Goal: Task Accomplishment & Management: Manage account settings

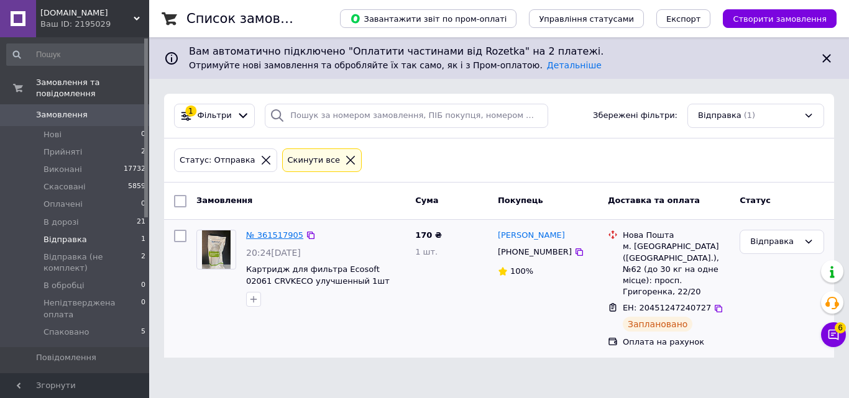
click at [267, 236] on link "№ 361517905" at bounding box center [274, 234] width 57 height 9
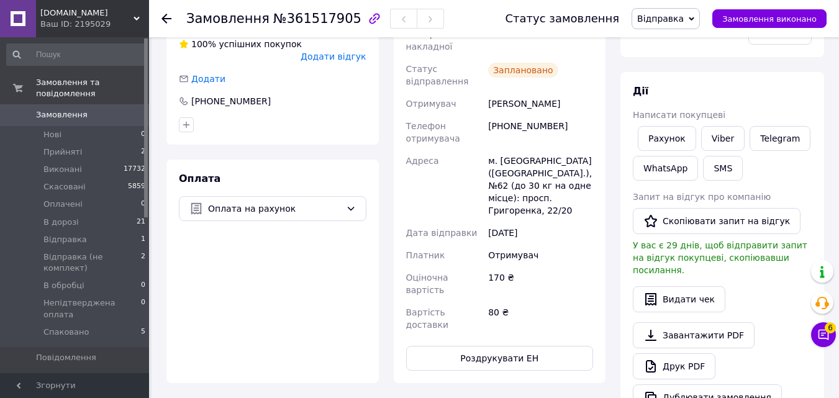
scroll to position [373, 0]
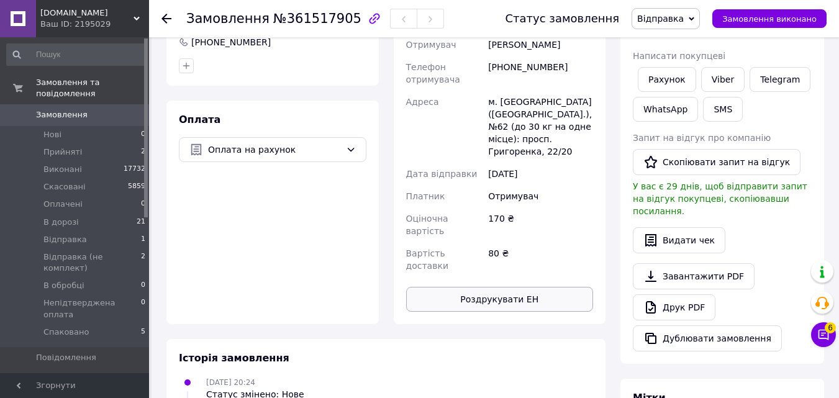
click at [491, 287] on button "Роздрукувати ЕН" at bounding box center [500, 299] width 188 height 25
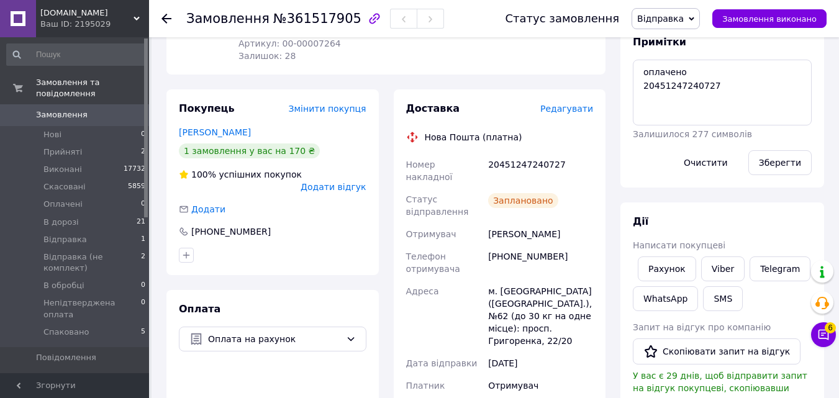
scroll to position [0, 0]
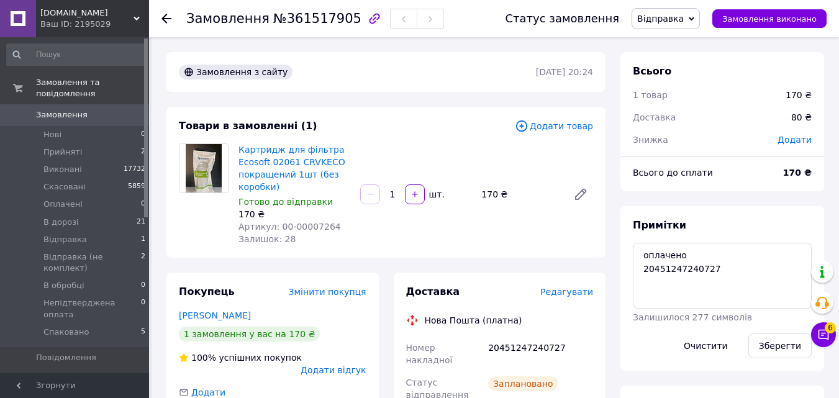
click at [671, 16] on span "Відправка" at bounding box center [660, 19] width 47 height 10
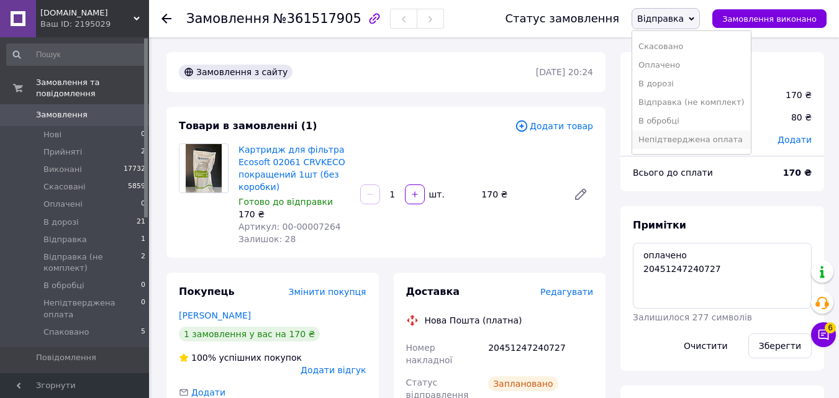
scroll to position [51, 0]
click at [672, 143] on li "Спаковано" at bounding box center [691, 141] width 118 height 19
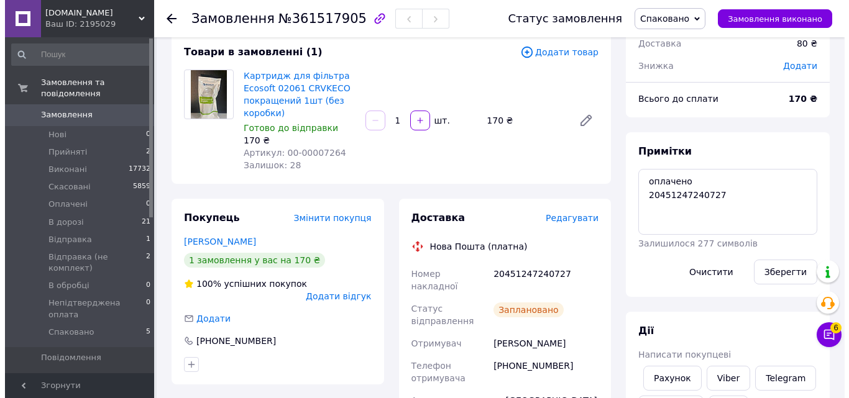
scroll to position [0, 0]
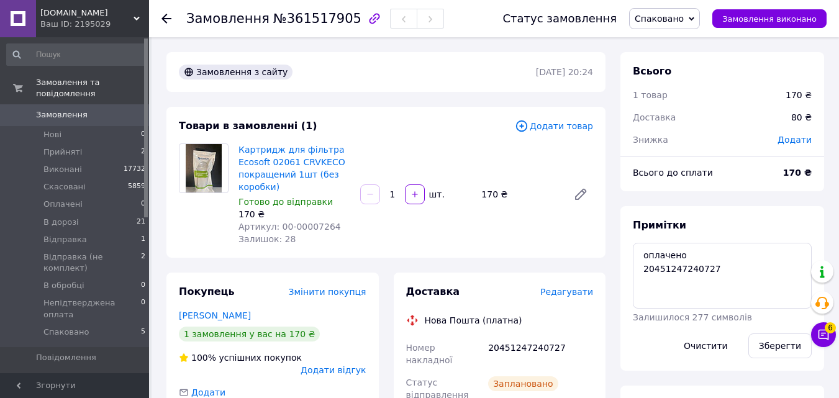
click at [171, 17] on icon at bounding box center [167, 19] width 10 height 10
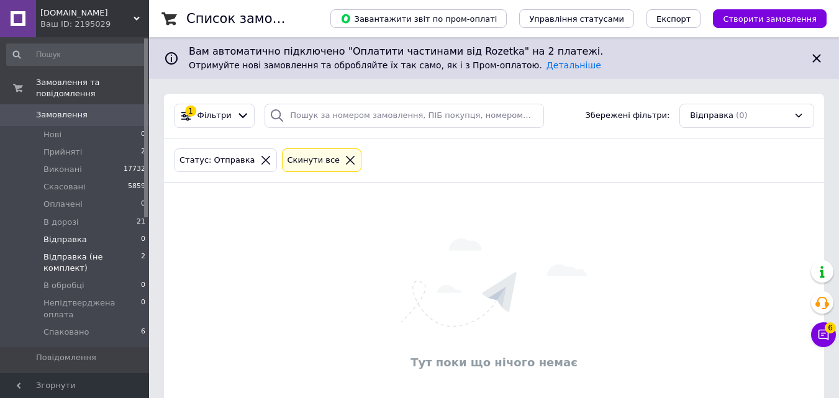
click at [72, 252] on span "Відправка (не комплект)" at bounding box center [92, 263] width 98 height 22
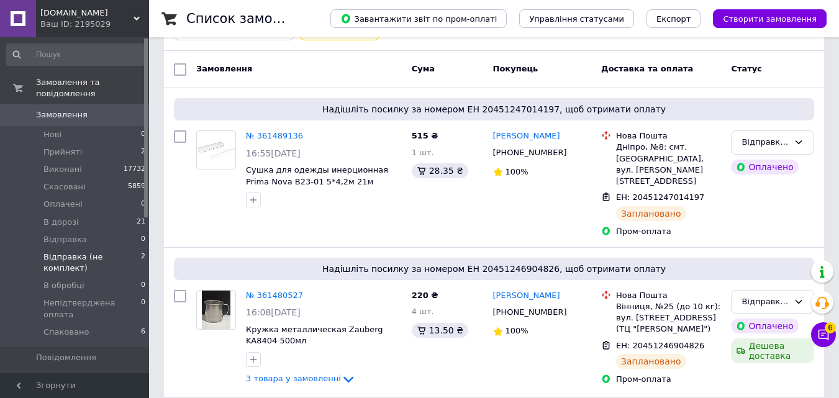
scroll to position [134, 0]
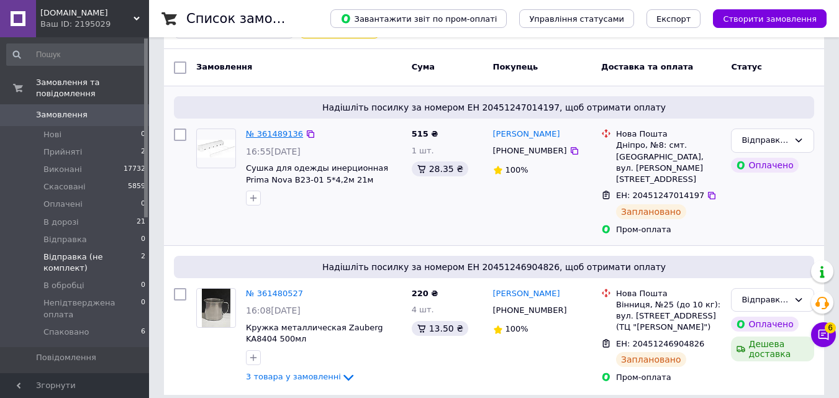
click at [255, 134] on link "№ 361489136" at bounding box center [274, 133] width 57 height 9
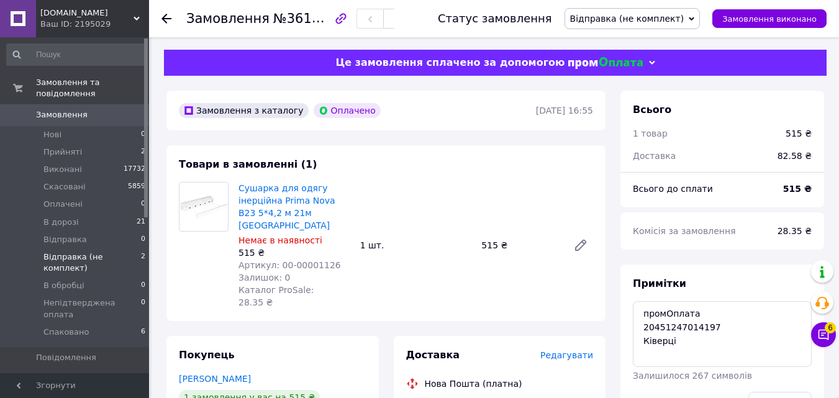
click at [76, 252] on span "Відправка (не комплект)" at bounding box center [92, 263] width 98 height 22
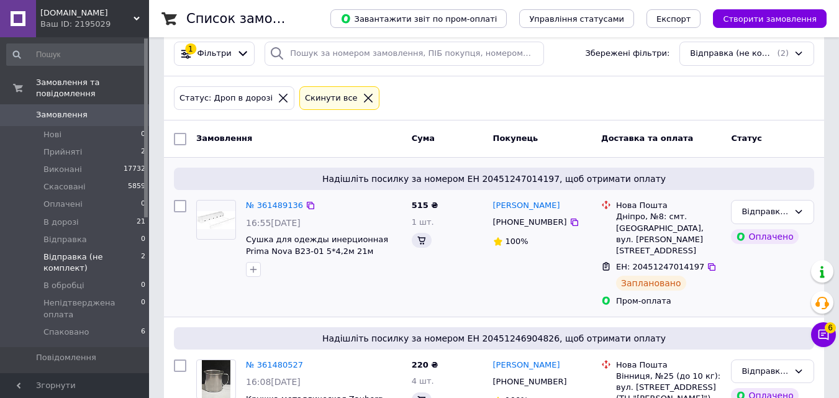
scroll to position [134, 0]
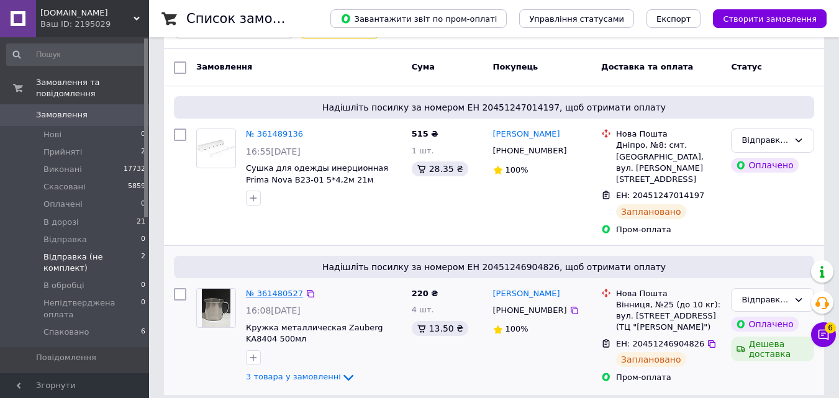
click at [267, 289] on link "№ 361480527" at bounding box center [274, 293] width 57 height 9
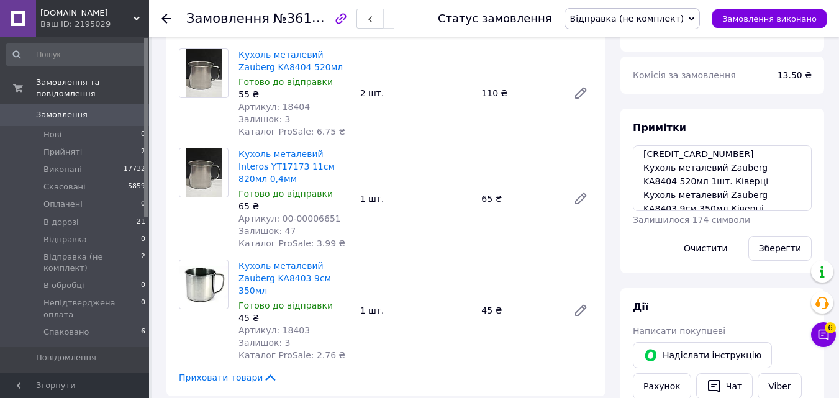
scroll to position [27, 0]
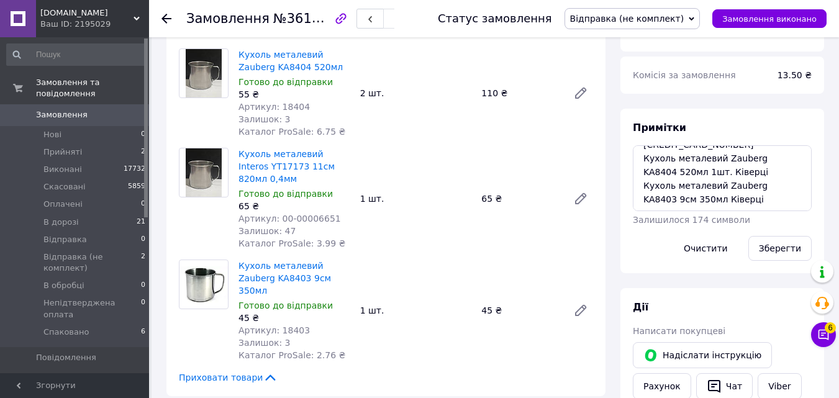
click at [165, 13] on div at bounding box center [167, 18] width 10 height 12
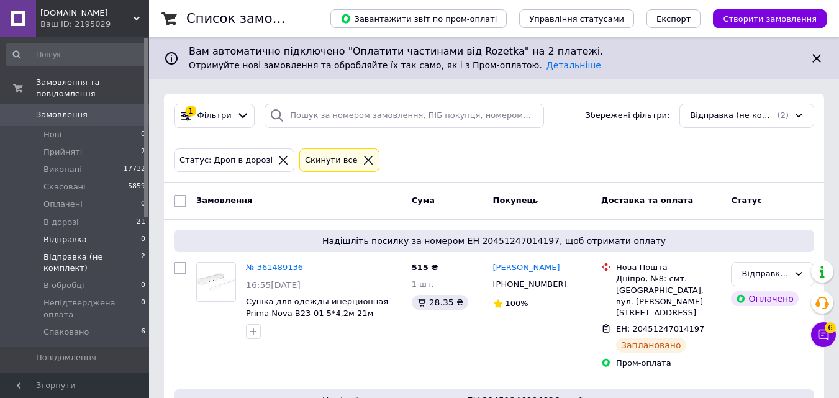
click at [72, 231] on li "Відправка 0" at bounding box center [76, 239] width 153 height 17
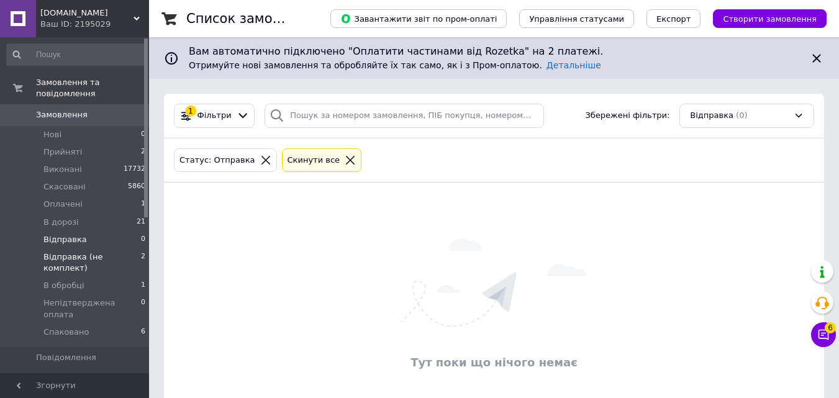
click at [95, 252] on span "Відправка (не комплект)" at bounding box center [92, 263] width 98 height 22
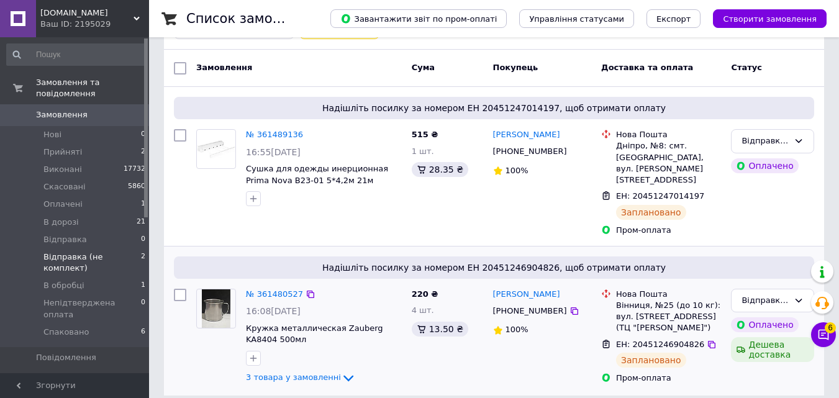
scroll to position [134, 0]
click at [321, 373] on span "3 товара у замовленні" at bounding box center [293, 377] width 95 height 9
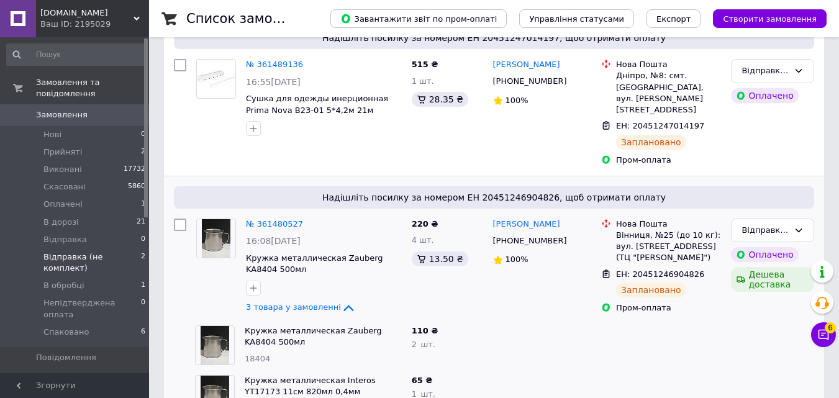
scroll to position [283, 0]
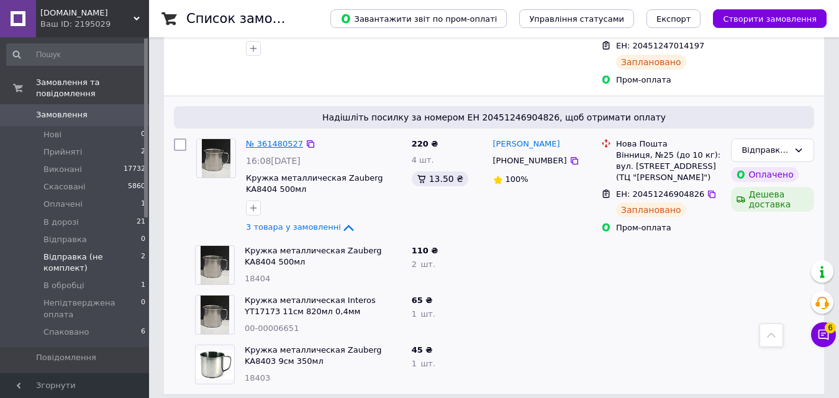
click at [280, 139] on link "№ 361480527" at bounding box center [274, 143] width 57 height 9
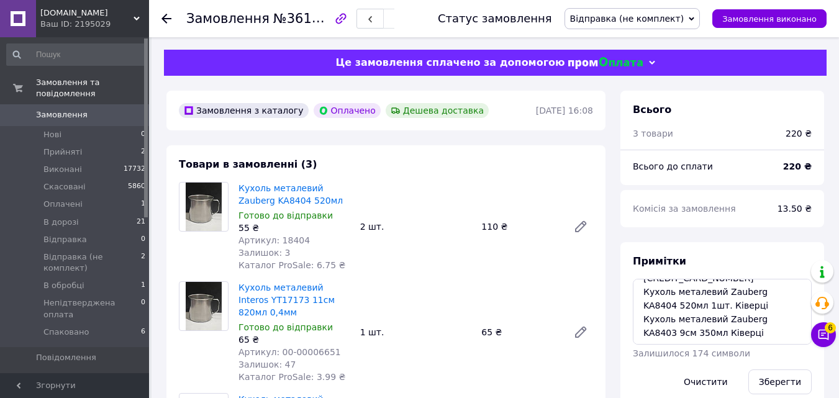
click at [167, 15] on icon at bounding box center [167, 19] width 10 height 10
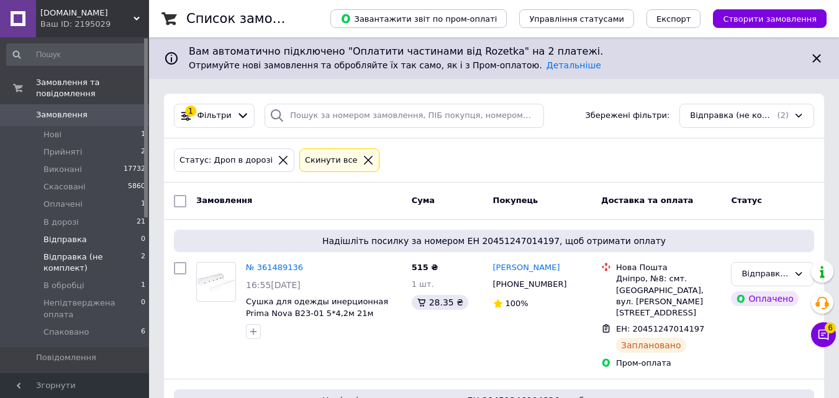
click at [67, 236] on li "Відправка 0" at bounding box center [76, 239] width 153 height 17
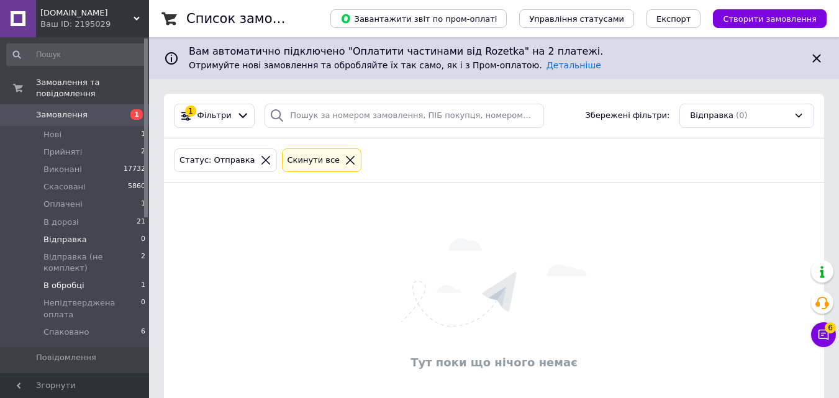
click at [71, 280] on span "В обробці" at bounding box center [63, 285] width 41 height 11
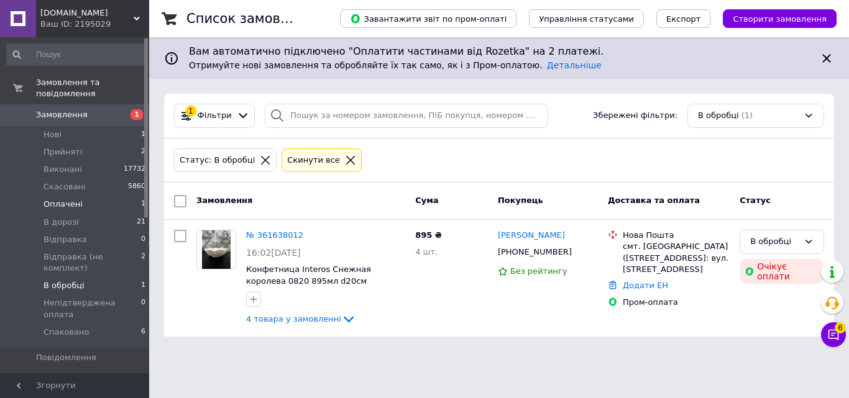
click at [66, 199] on span "Оплачені" at bounding box center [62, 204] width 39 height 11
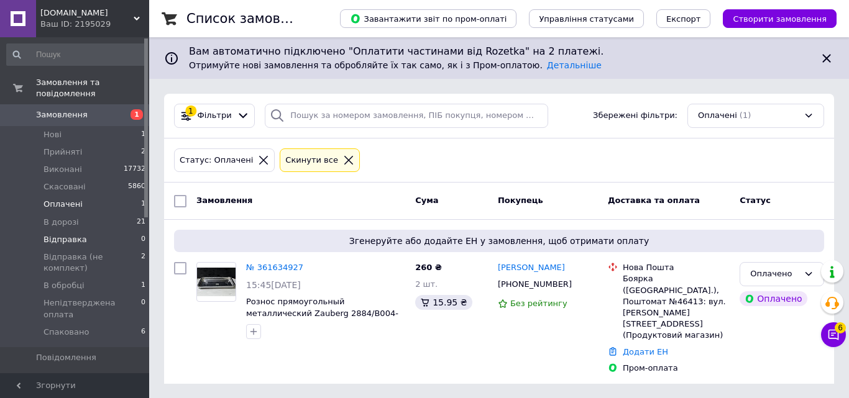
click at [71, 234] on span "Відправка" at bounding box center [64, 239] width 43 height 11
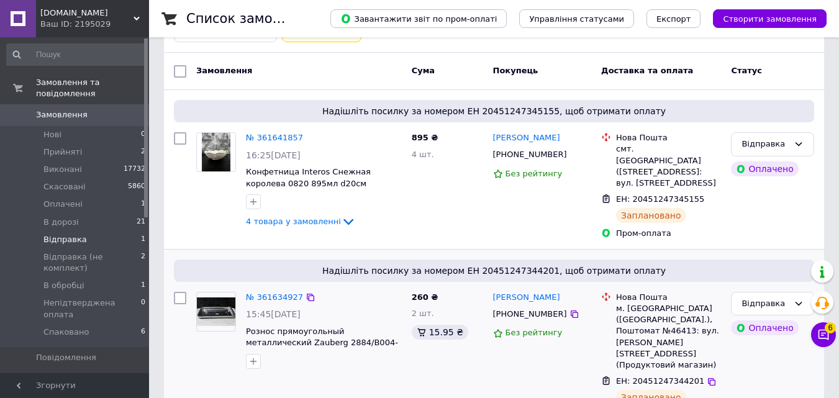
scroll to position [145, 0]
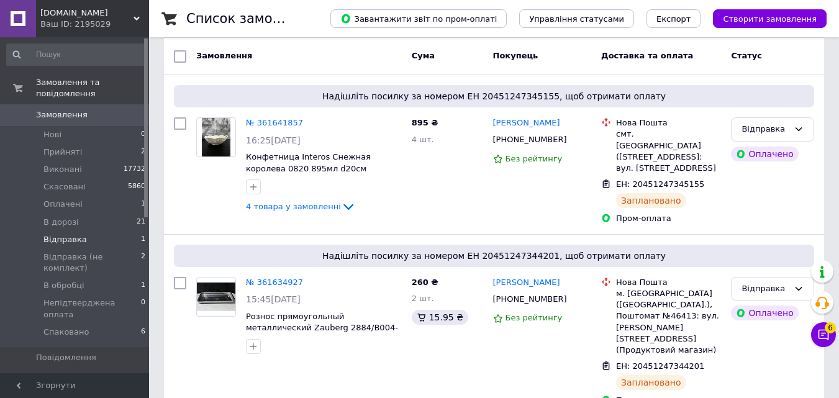
click at [62, 234] on span "Відправка" at bounding box center [64, 239] width 43 height 11
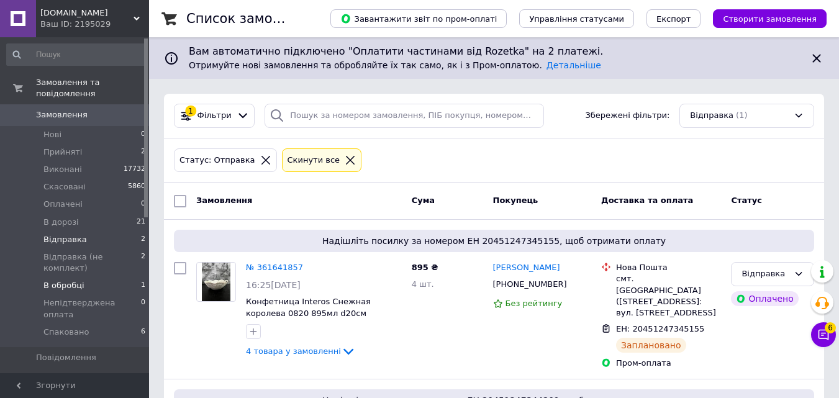
click at [86, 277] on li "В обробці 1" at bounding box center [76, 285] width 153 height 17
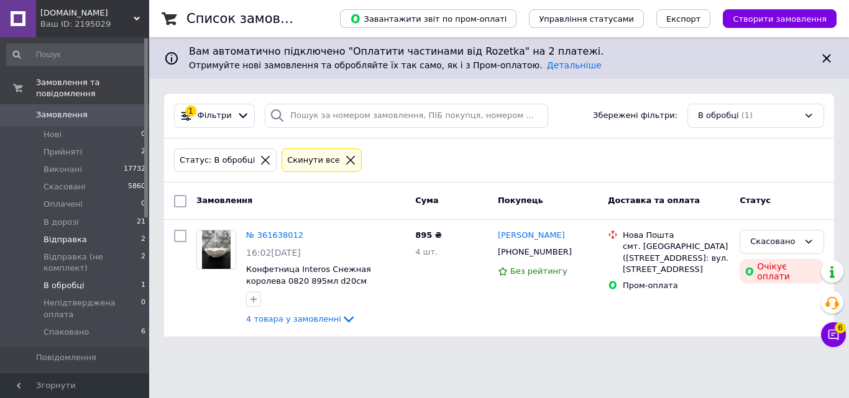
click at [69, 234] on span "Відправка" at bounding box center [64, 239] width 43 height 11
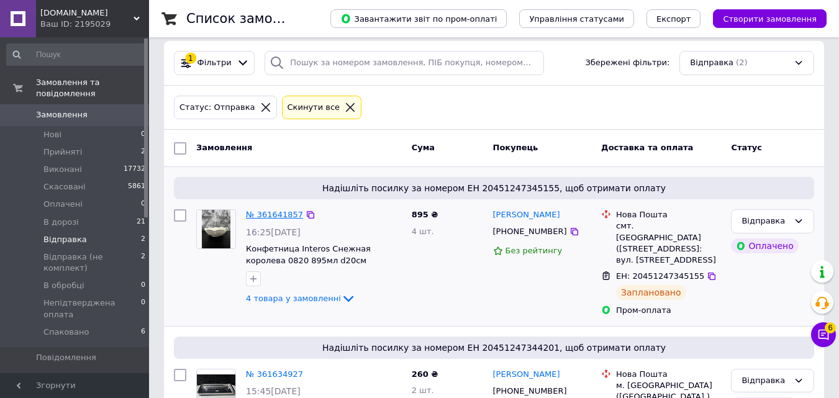
scroll to position [145, 0]
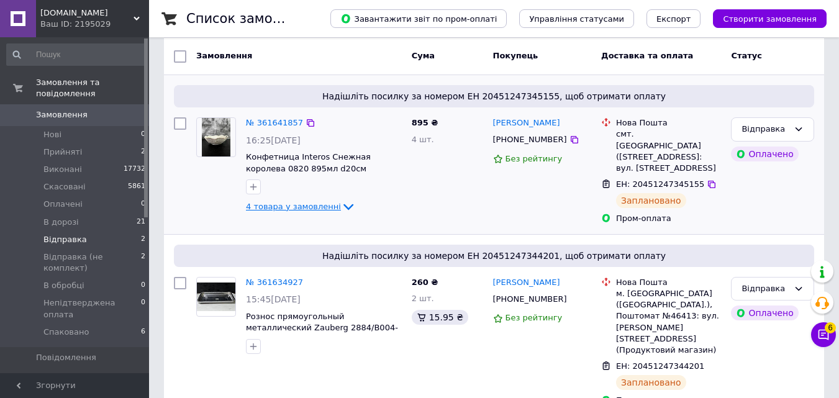
click at [311, 205] on span "4 товара у замовленні" at bounding box center [293, 206] width 95 height 9
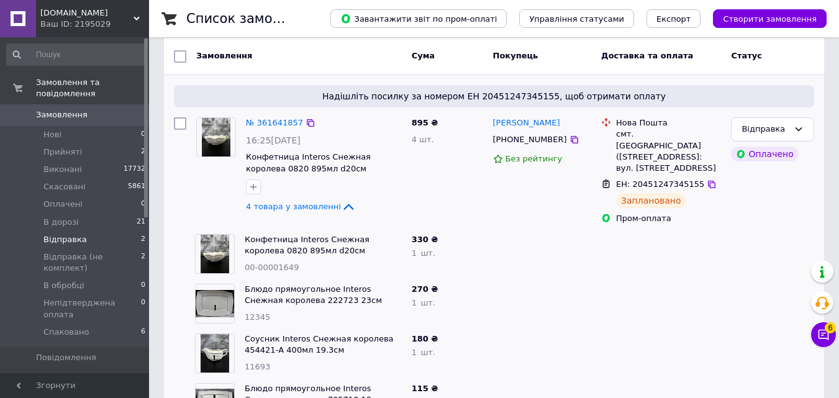
scroll to position [207, 0]
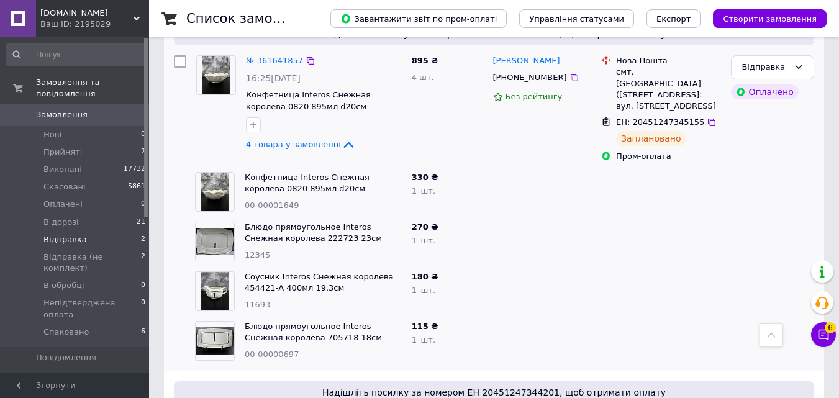
click at [304, 144] on span "4 товара у замовленні" at bounding box center [293, 144] width 95 height 9
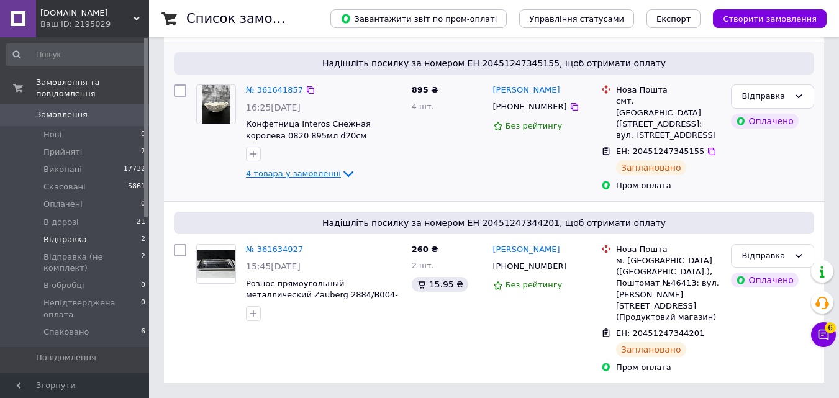
scroll to position [145, 0]
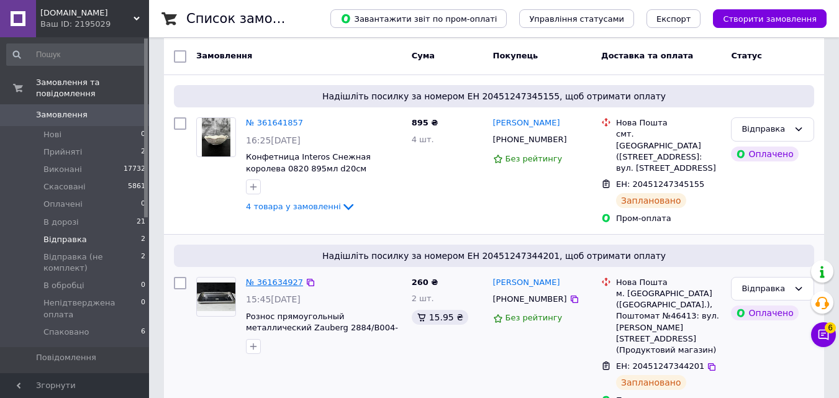
click at [278, 278] on link "№ 361634927" at bounding box center [274, 282] width 57 height 9
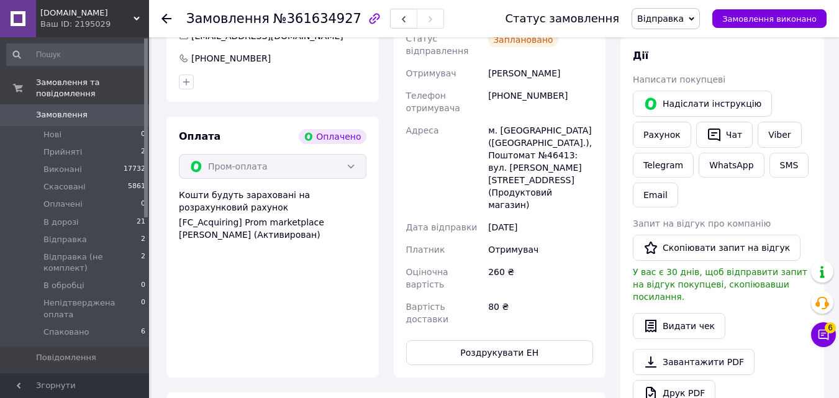
scroll to position [497, 0]
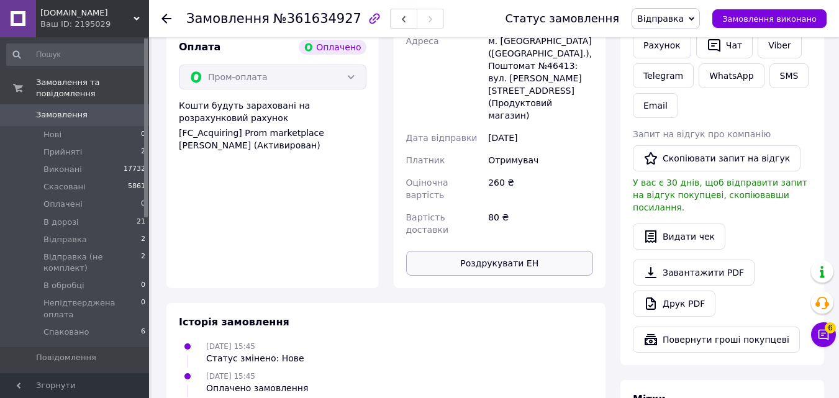
click at [449, 251] on button "Роздрукувати ЕН" at bounding box center [500, 263] width 188 height 25
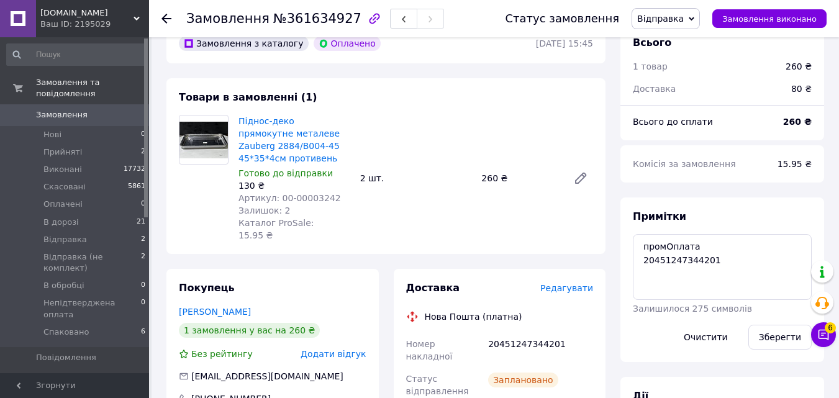
scroll to position [0, 0]
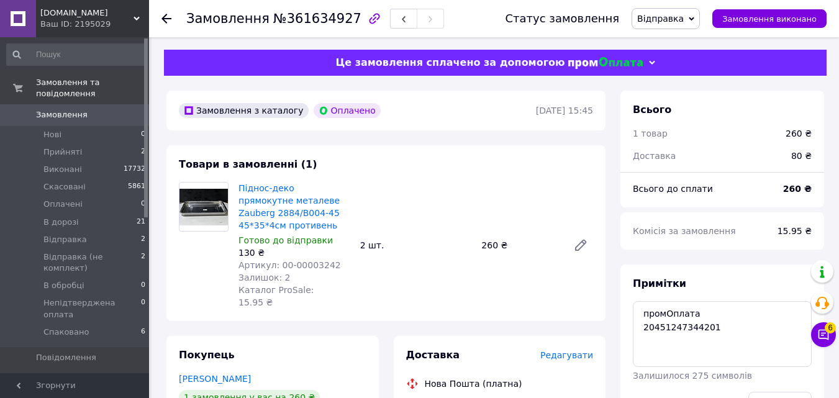
click at [683, 24] on span "Відправка" at bounding box center [666, 18] width 68 height 21
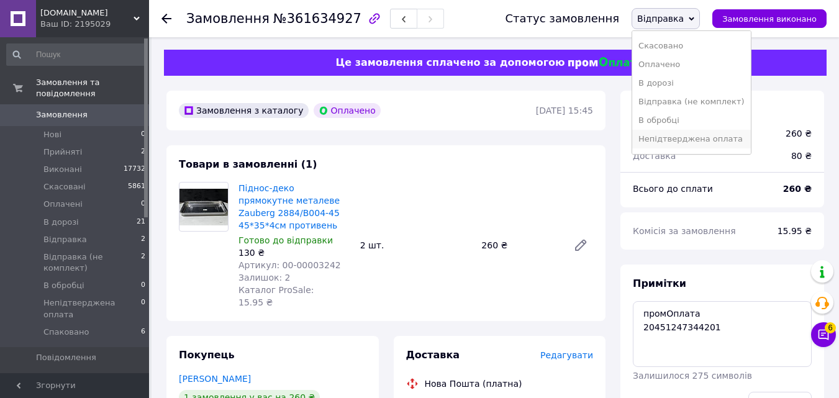
scroll to position [51, 0]
click at [689, 145] on li "Спаковано" at bounding box center [691, 141] width 118 height 19
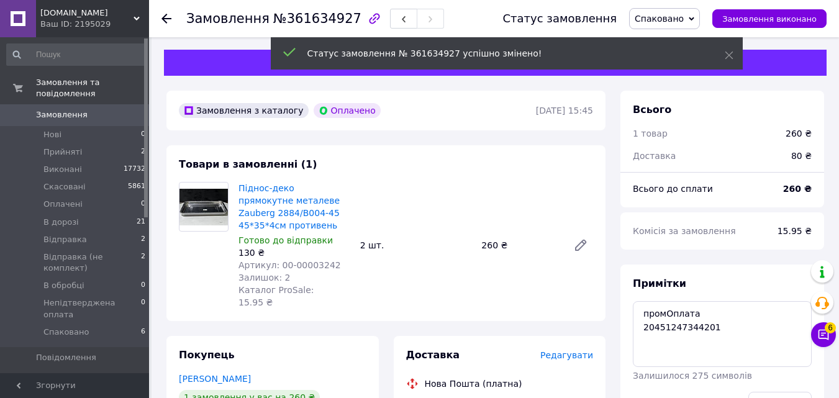
click at [165, 19] on use at bounding box center [167, 19] width 10 height 10
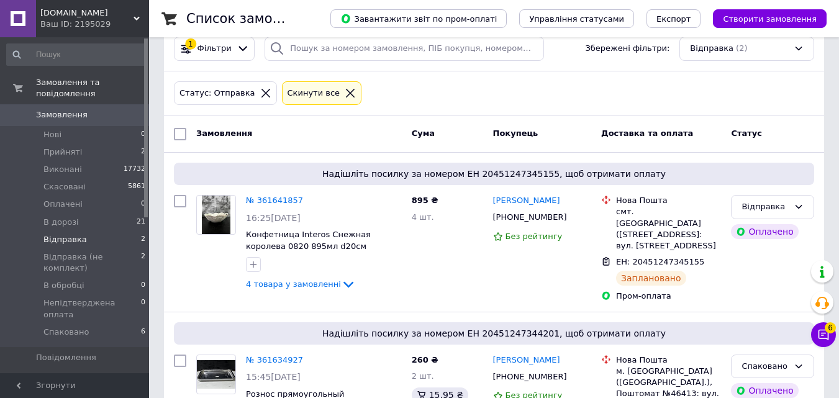
scroll to position [145, 0]
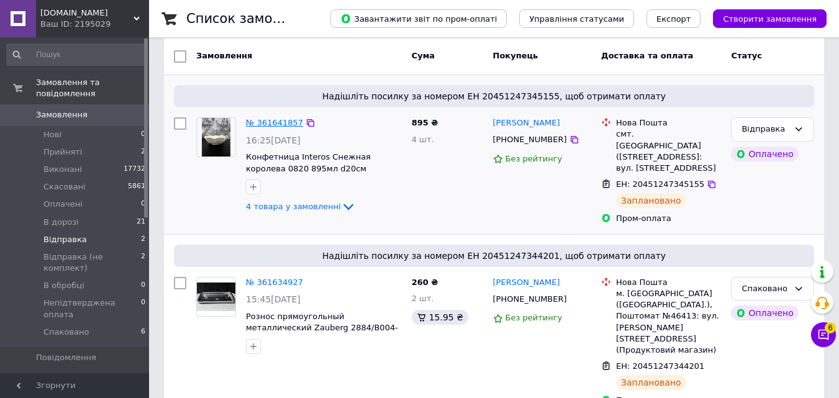
click at [266, 121] on link "№ 361641857" at bounding box center [274, 122] width 57 height 9
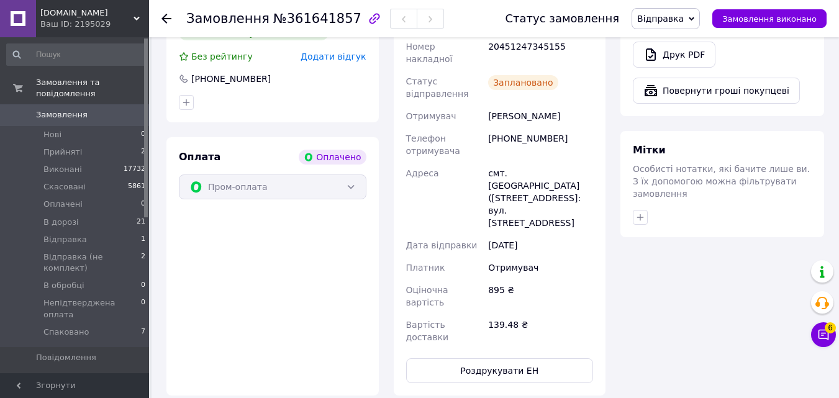
scroll to position [766, 0]
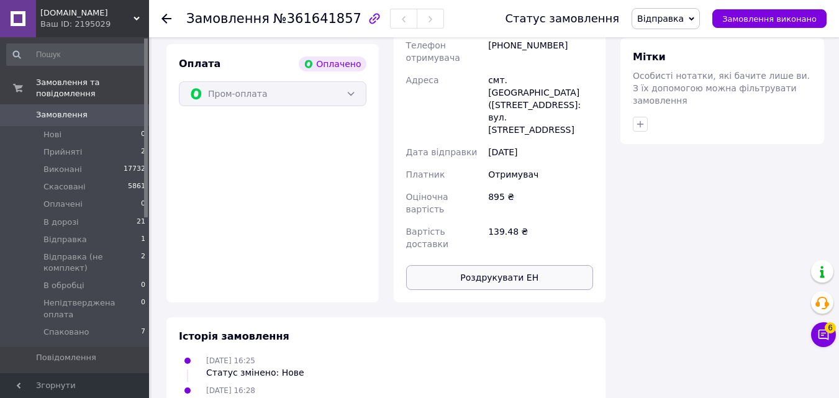
click at [487, 265] on button "Роздрукувати ЕН" at bounding box center [500, 277] width 188 height 25
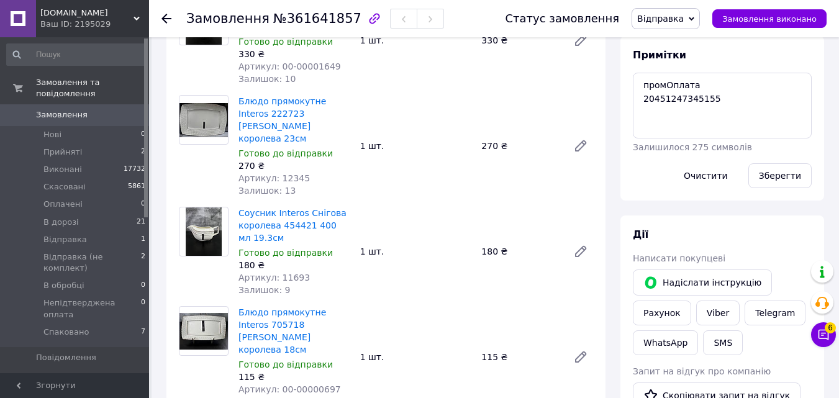
scroll to position [0, 0]
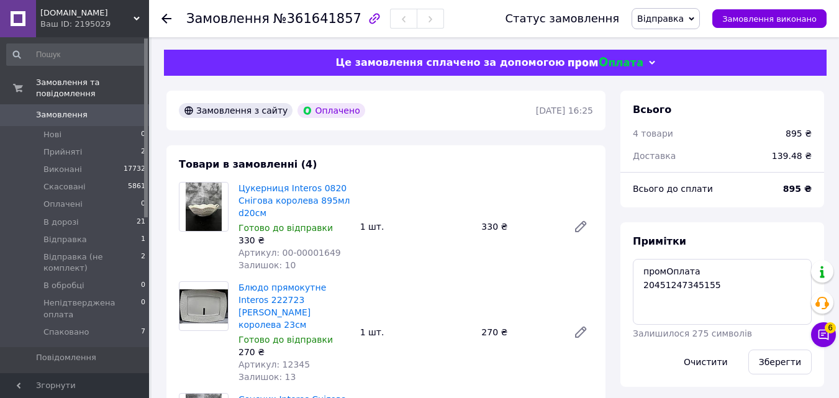
click at [684, 14] on span "Відправка" at bounding box center [660, 19] width 47 height 10
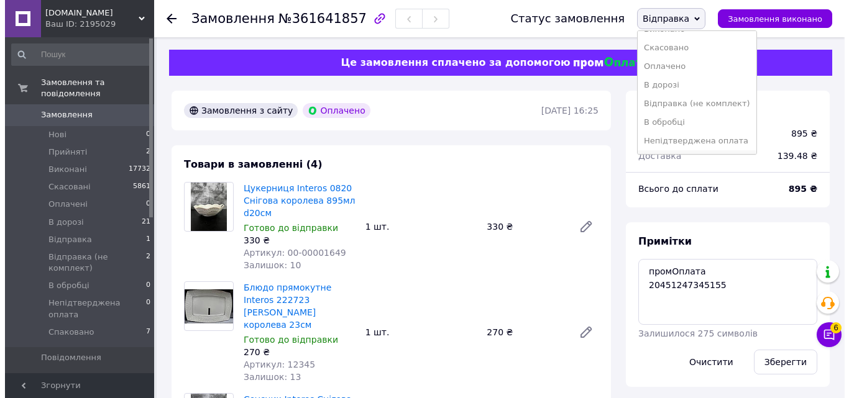
scroll to position [51, 0]
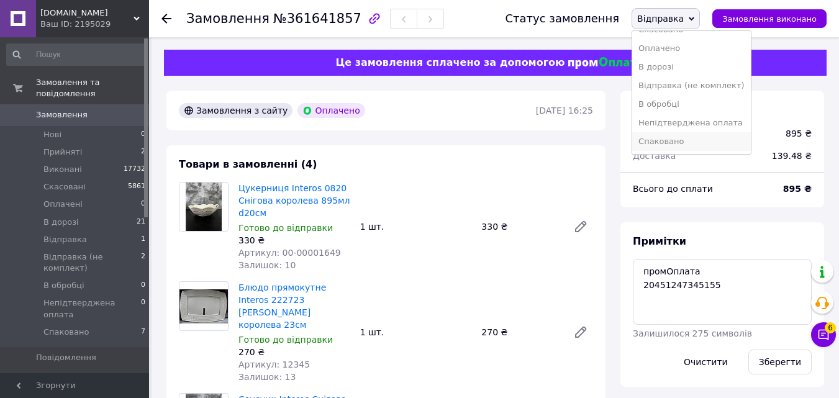
click at [677, 134] on li "Спаковано" at bounding box center [691, 141] width 118 height 19
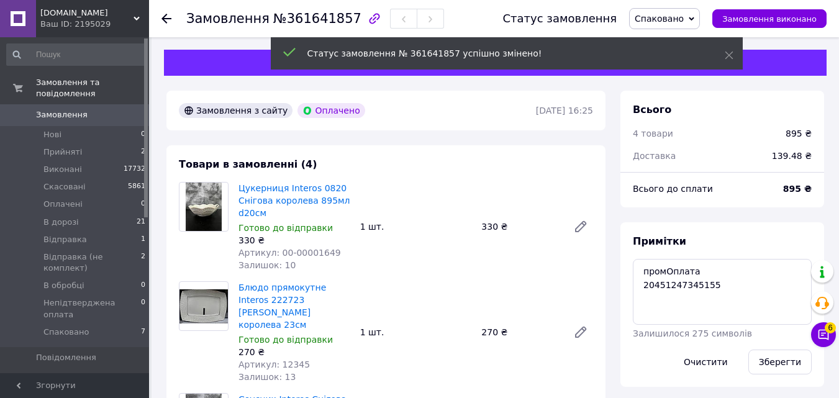
click at [165, 15] on icon at bounding box center [167, 19] width 10 height 10
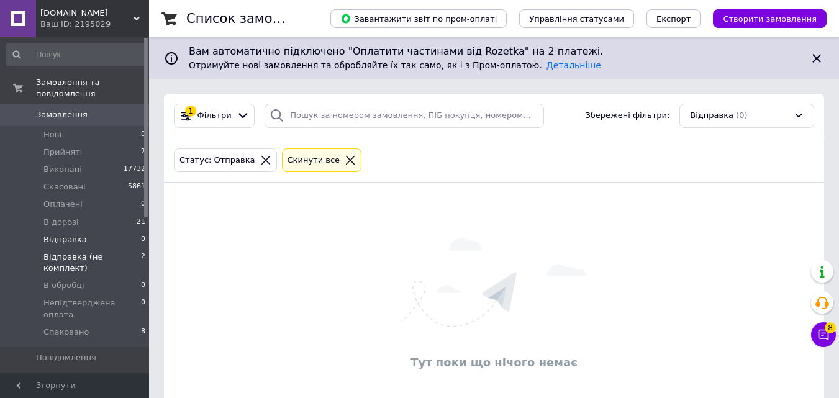
click at [106, 248] on li "Відправка (не комплект) 2" at bounding box center [76, 262] width 153 height 29
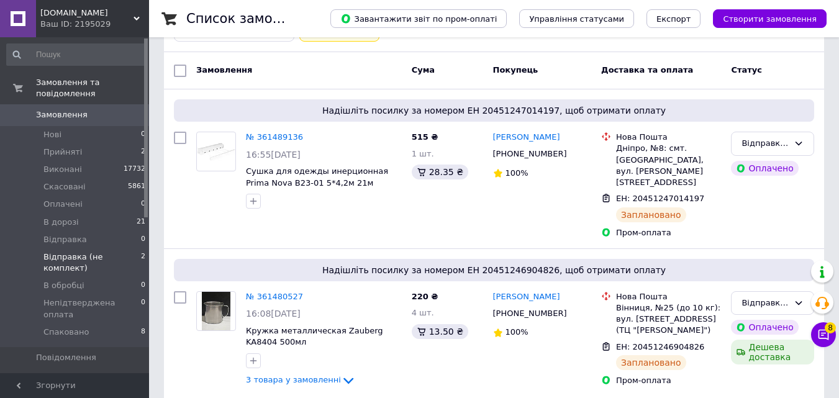
scroll to position [134, 0]
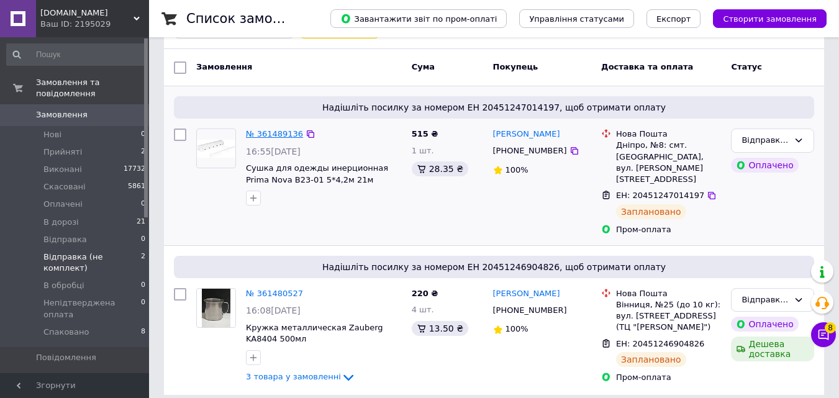
click at [267, 132] on link "№ 361489136" at bounding box center [274, 133] width 57 height 9
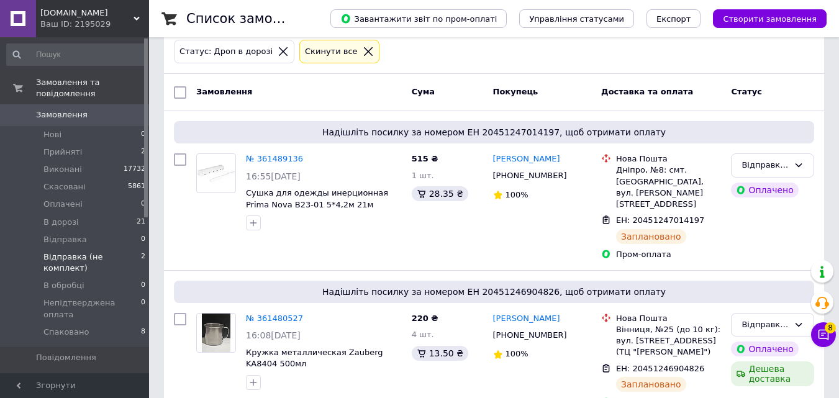
scroll to position [134, 0]
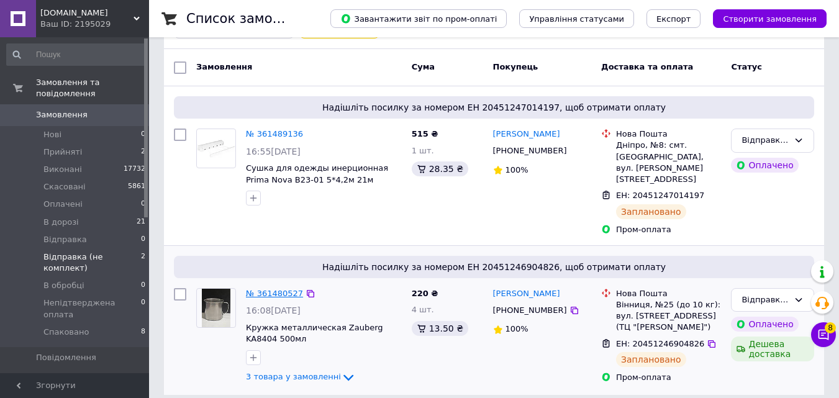
click at [269, 289] on link "№ 361480527" at bounding box center [274, 293] width 57 height 9
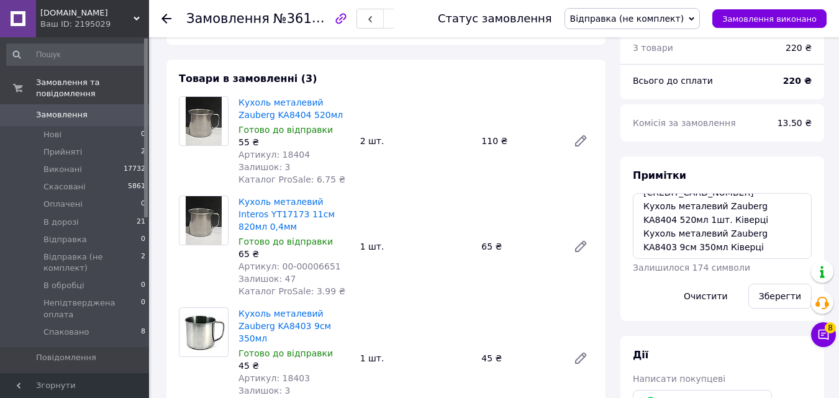
scroll to position [71, 0]
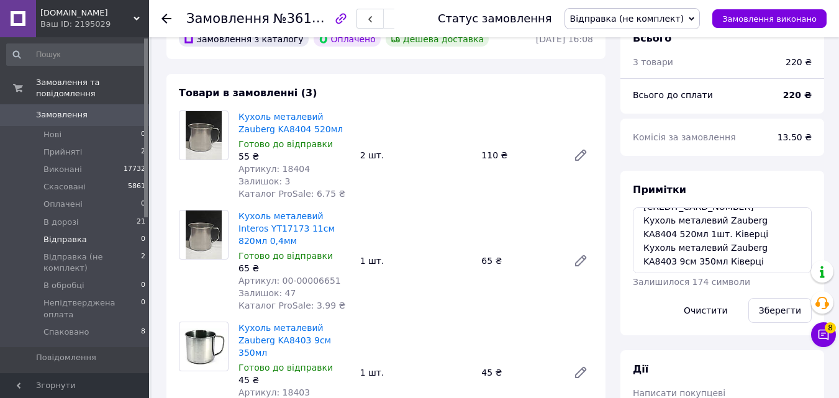
click at [52, 234] on span "Відправка" at bounding box center [64, 239] width 43 height 11
